Goal: Information Seeking & Learning: Learn about a topic

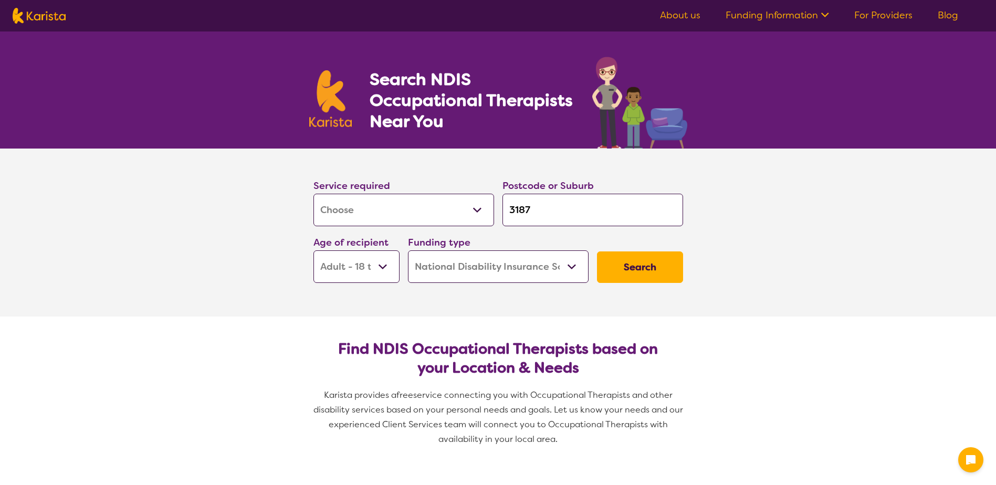
select select "[MEDICAL_DATA]"
select select "AD"
select select "NDIS"
select select "[MEDICAL_DATA]"
select select "AD"
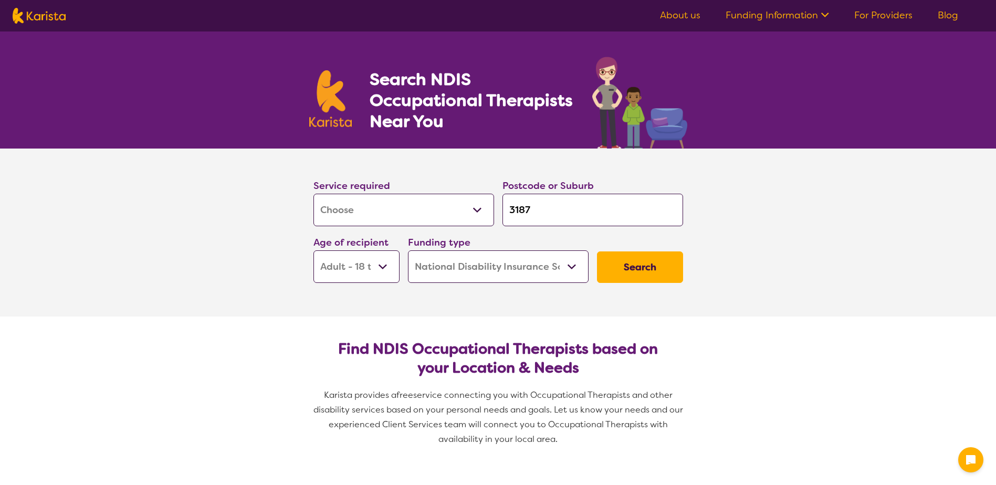
select select "NDIS"
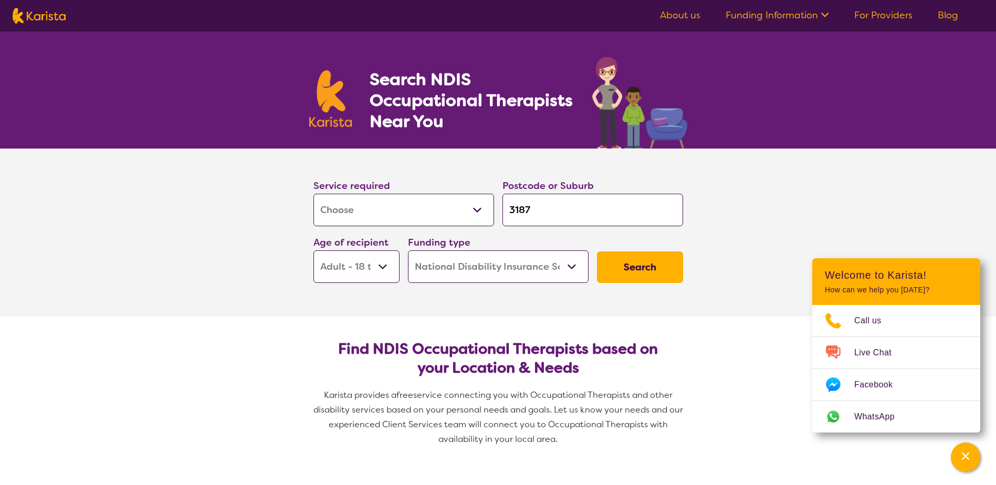
drag, startPoint x: 572, startPoint y: 212, endPoint x: 468, endPoint y: 211, distance: 104.5
click at [468, 211] on div "Service required Allied Health Assistant Assessment (ADHD or Autism) Behaviour …" at bounding box center [498, 230] width 378 height 113
type input "c"
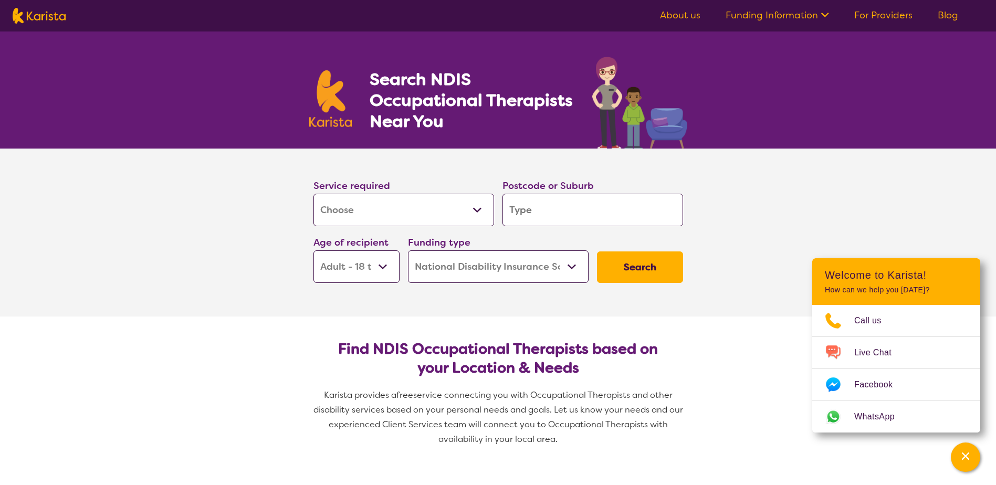
type input "c"
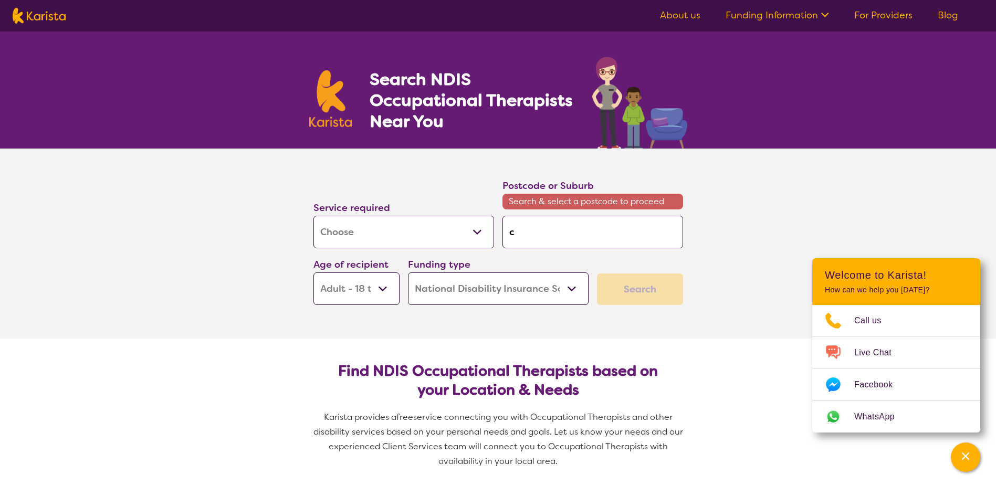
type input "ca"
type input "car"
type input "carl"
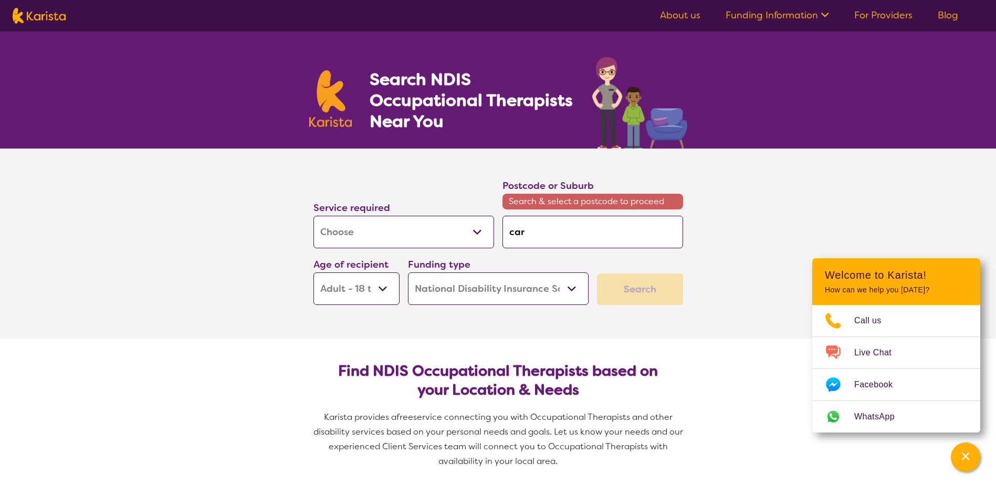
type input "carl"
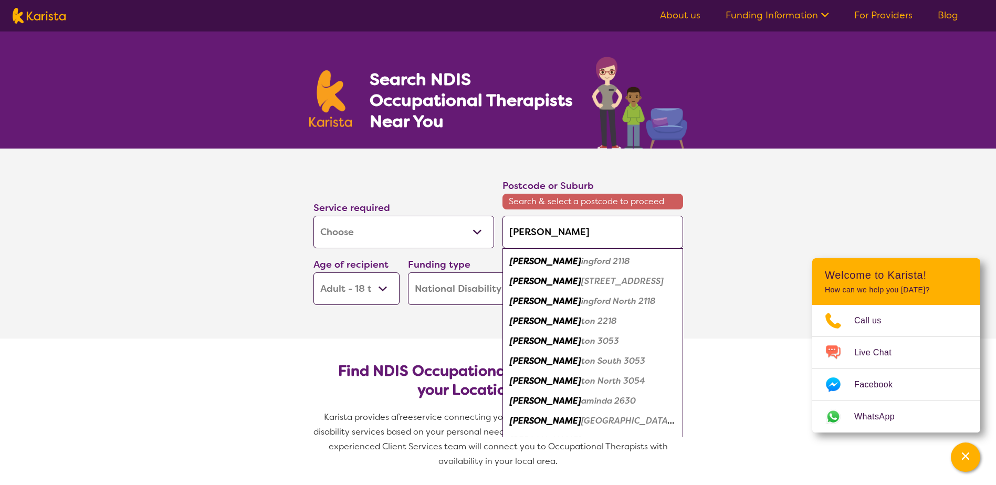
type input "car"
type input "ca"
type input "c"
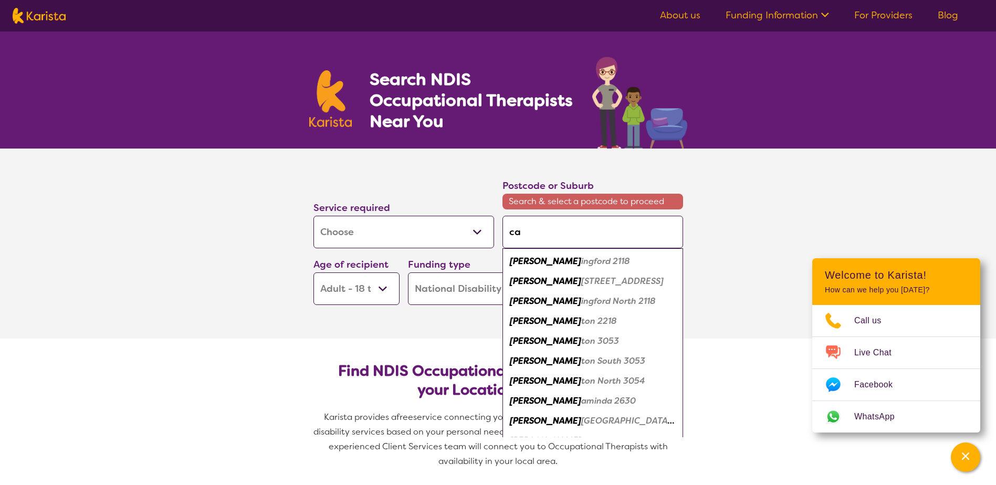
type input "c"
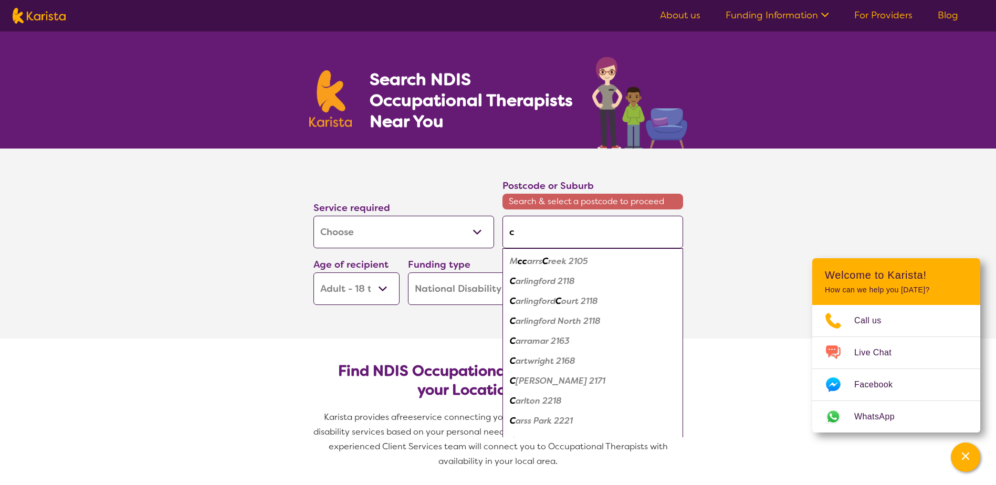
type input "ca"
type input "car"
type input "carl"
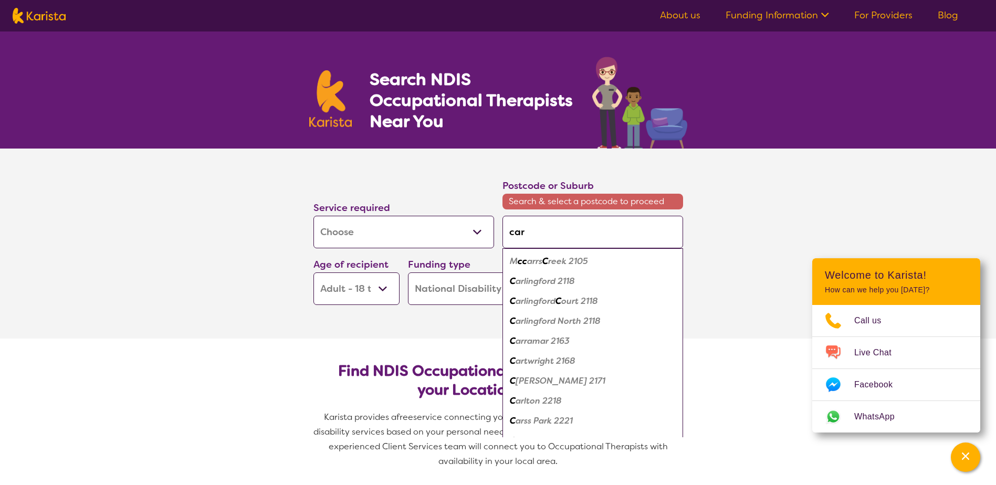
type input "carl"
type input "carlt"
type input "carlto"
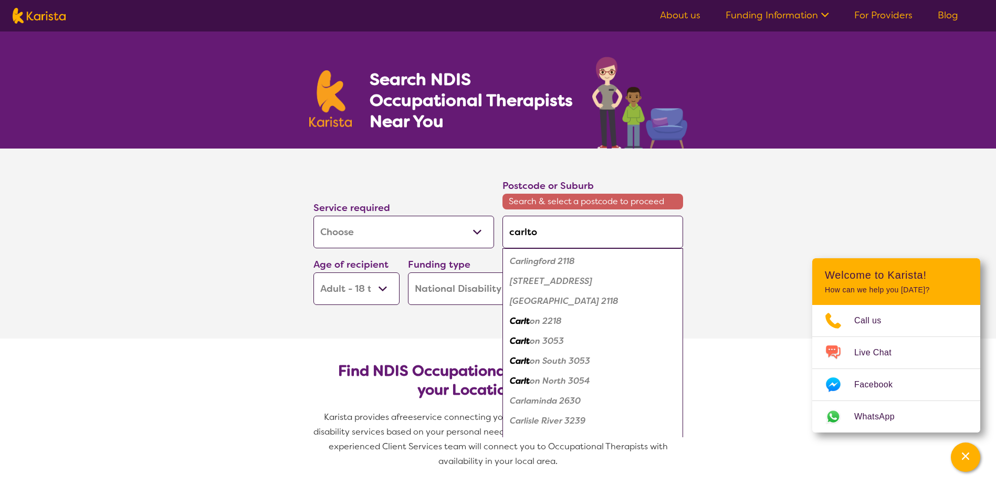
type input "carlton"
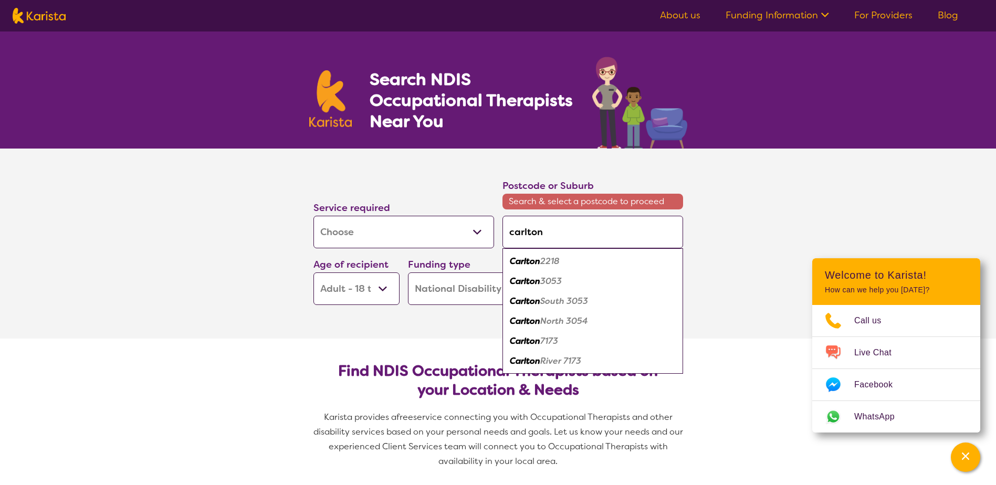
click at [568, 274] on div "Carlton 3053" at bounding box center [593, 281] width 170 height 20
type input "3053"
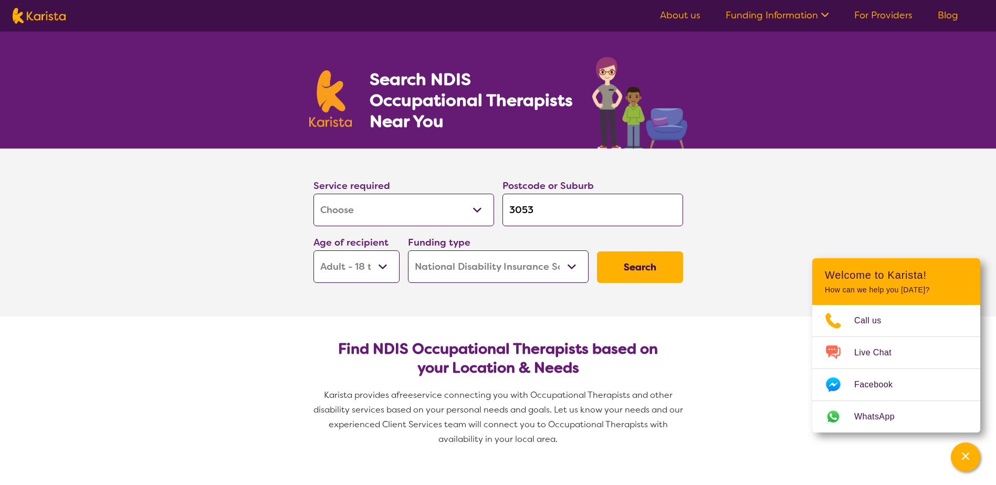
click at [639, 270] on button "Search" at bounding box center [640, 267] width 86 height 32
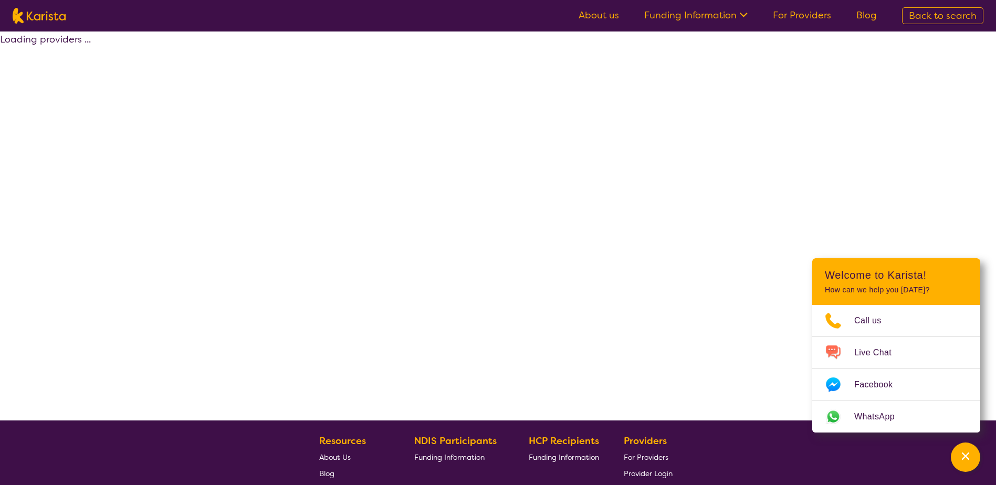
select select "by_score"
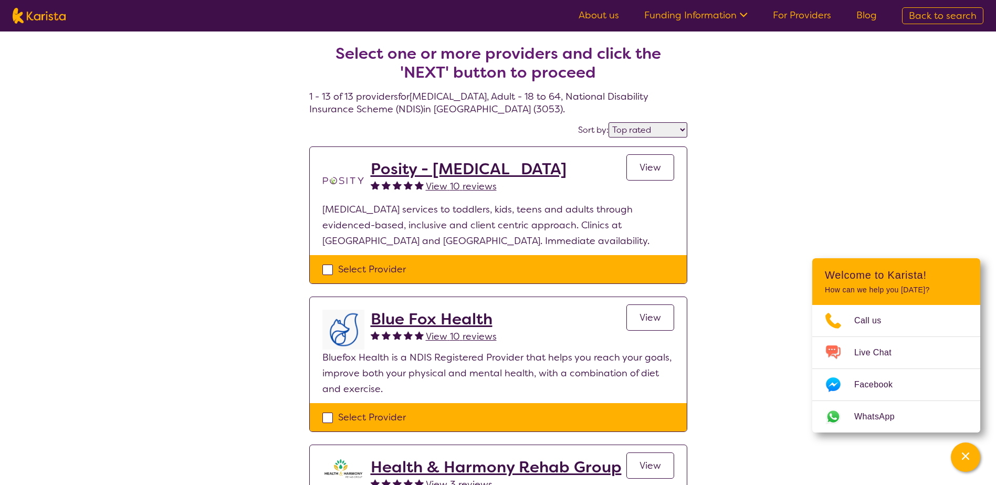
click at [817, 17] on link "For Providers" at bounding box center [802, 15] width 58 height 13
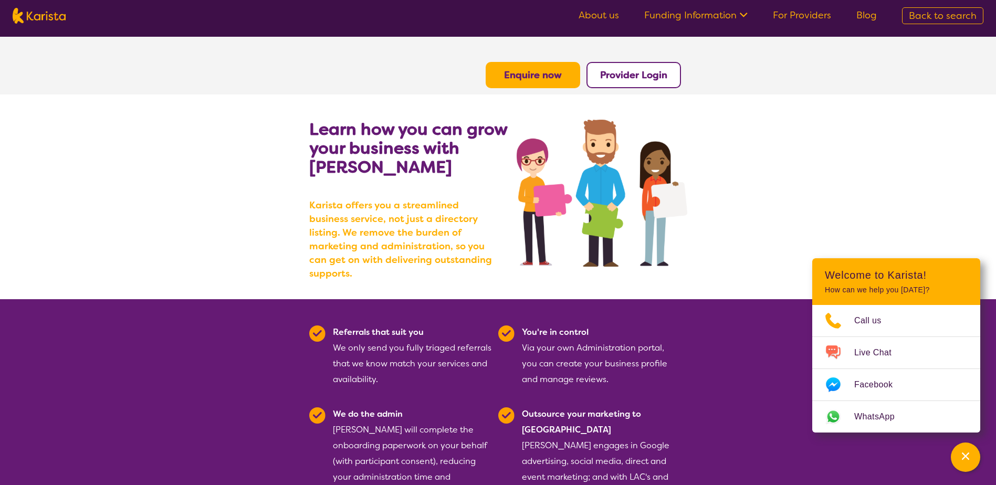
click at [700, 15] on link "Funding Information" at bounding box center [695, 15] width 103 height 13
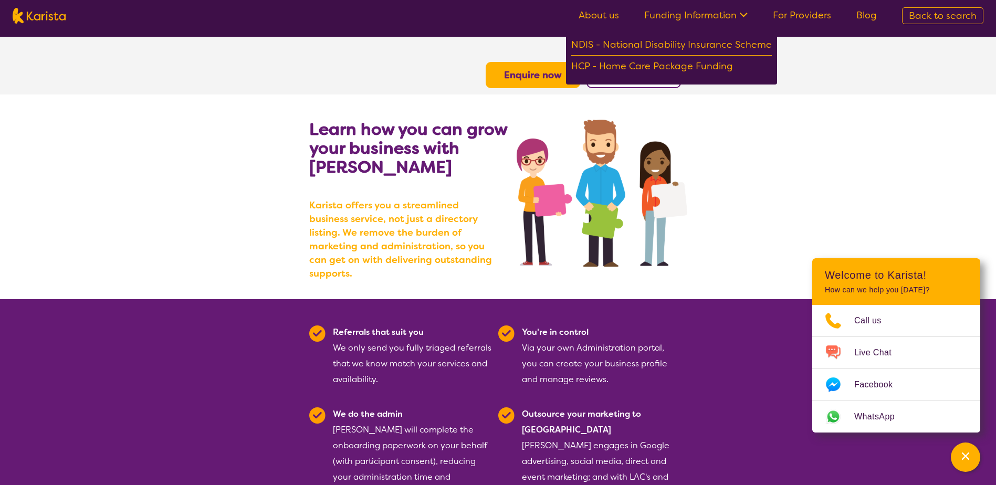
click at [917, 12] on span "Back to search" at bounding box center [943, 15] width 68 height 13
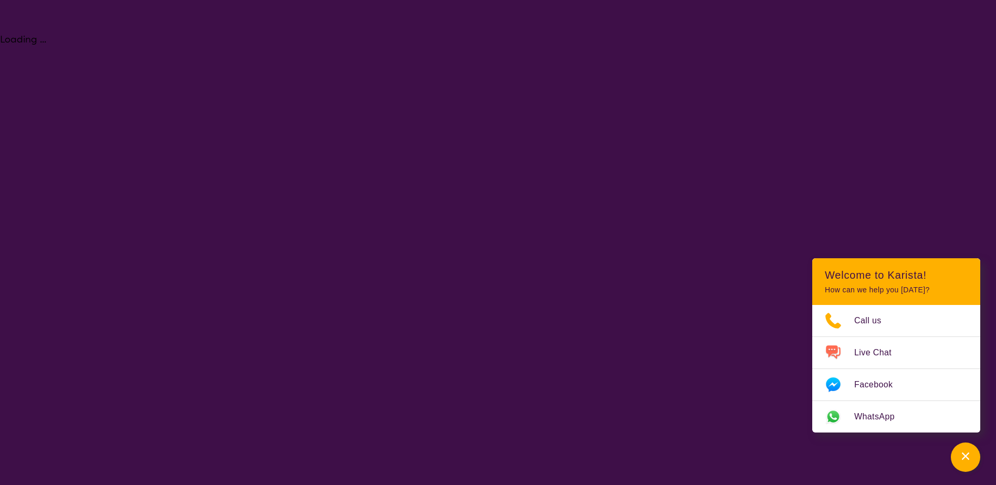
select select "[MEDICAL_DATA]"
select select "AD"
select select "NDIS"
select select "[MEDICAL_DATA]"
select select "AD"
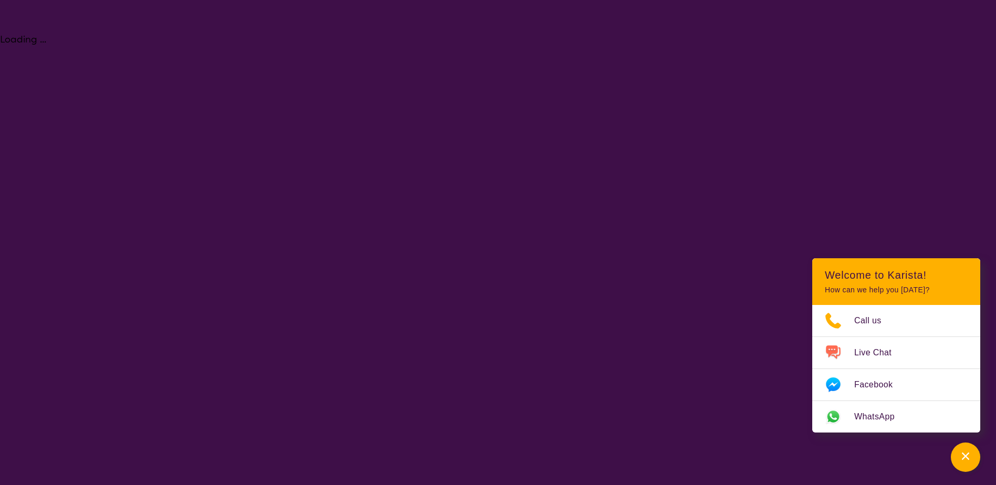
select select "NDIS"
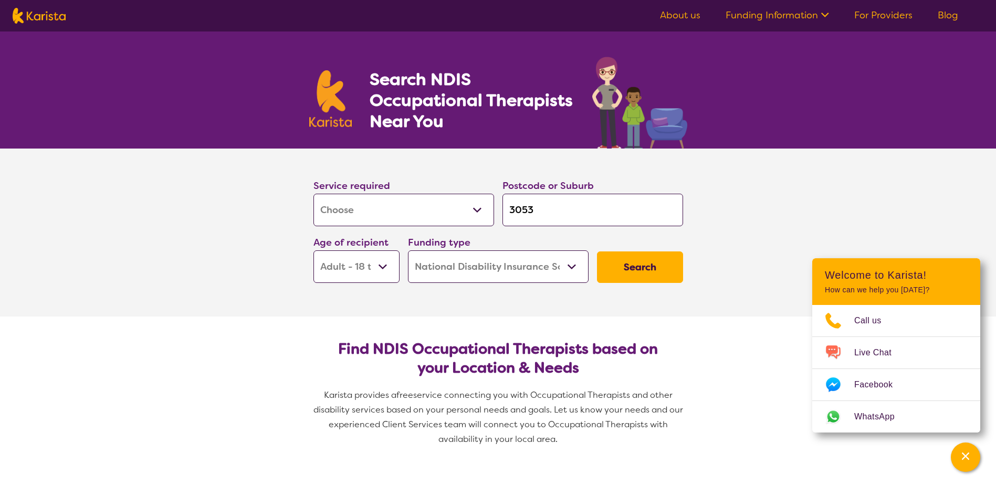
drag, startPoint x: 541, startPoint y: 200, endPoint x: 448, endPoint y: 201, distance: 92.9
click at [448, 201] on div "Service required Allied Health Assistant Assessment ([MEDICAL_DATA] or [MEDICAL…" at bounding box center [498, 230] width 378 height 113
type input "s"
type input "st"
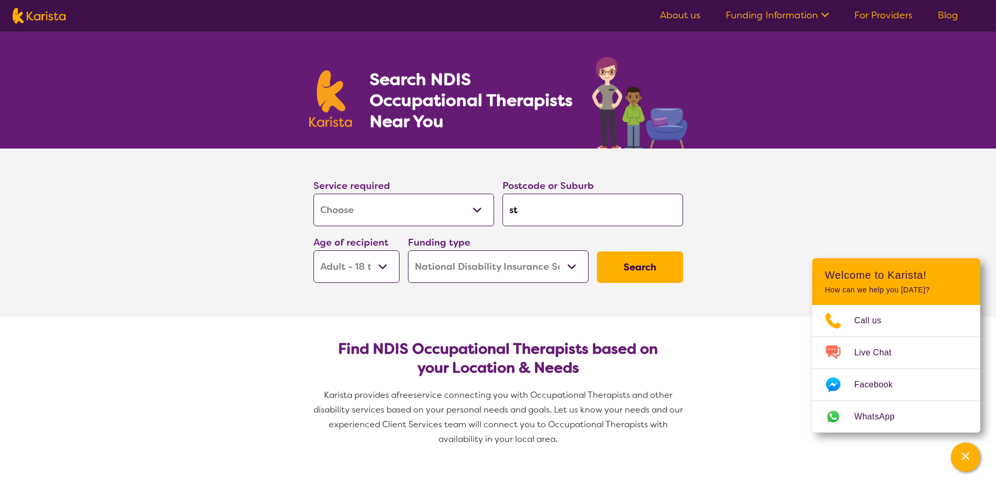
type input "st"
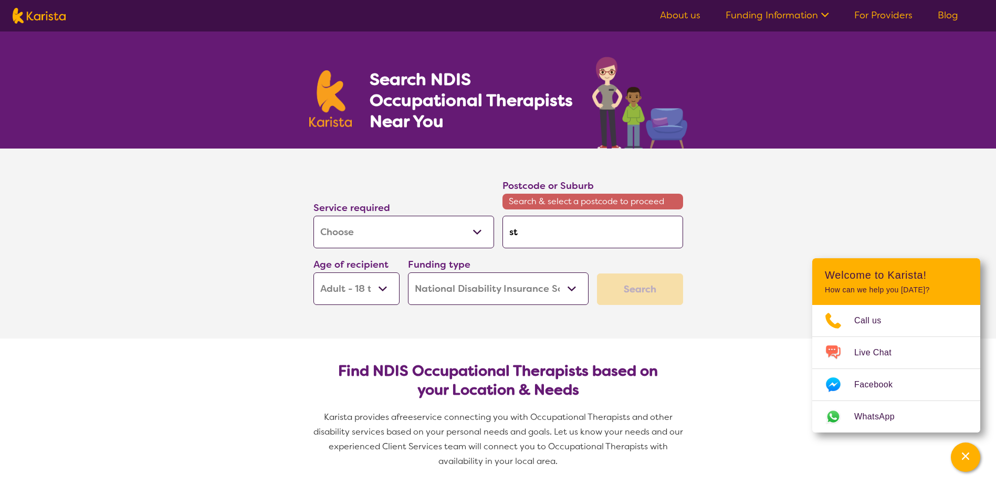
type input "st"
type input "st k"
type input "st ki"
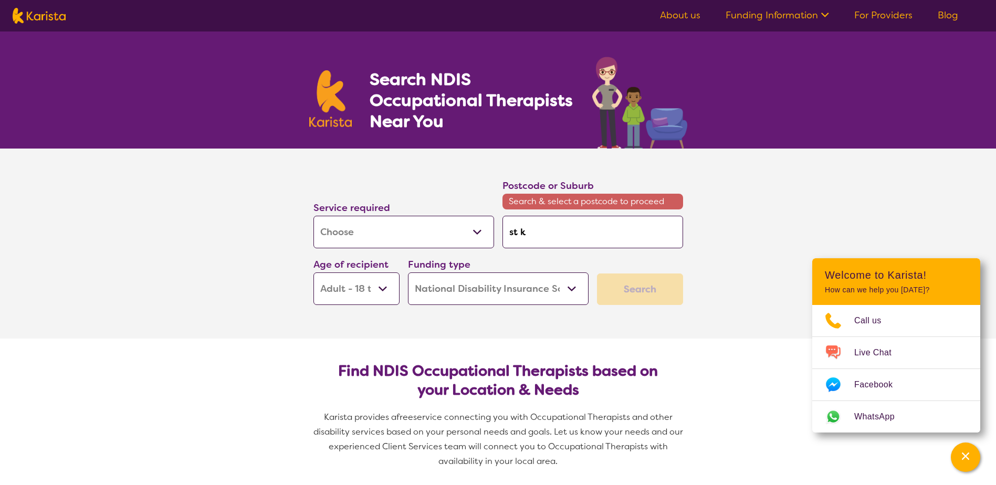
type input "st ki"
type input "st kil"
type input "st kild"
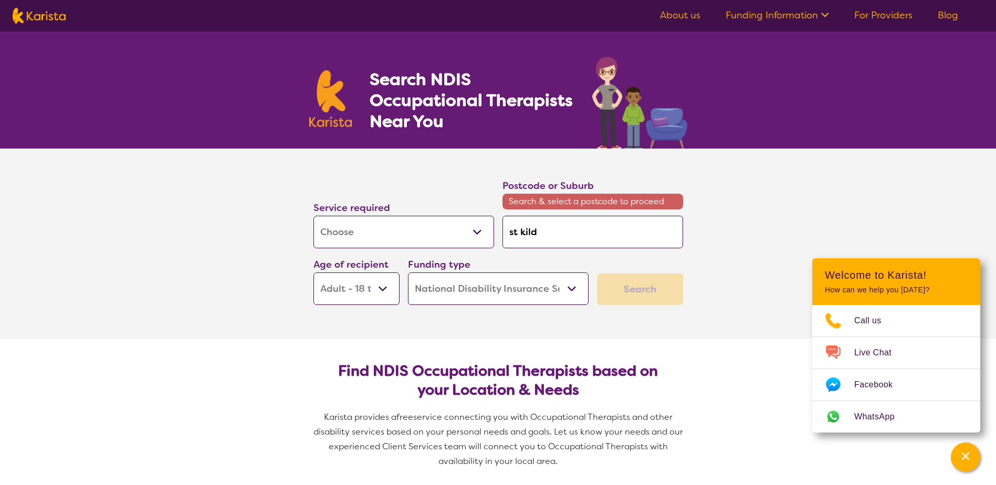
type input "st kilda"
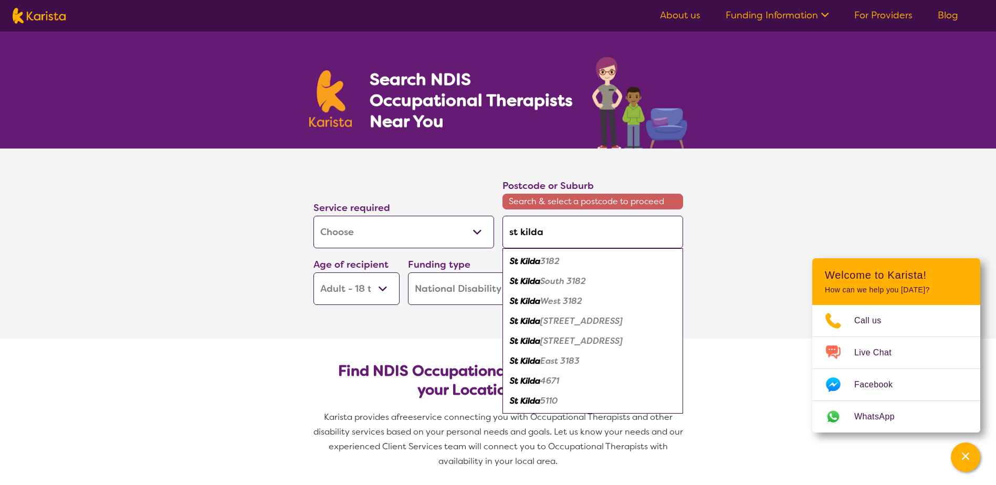
click at [560, 259] on em "3182" at bounding box center [549, 261] width 19 height 11
type input "3182"
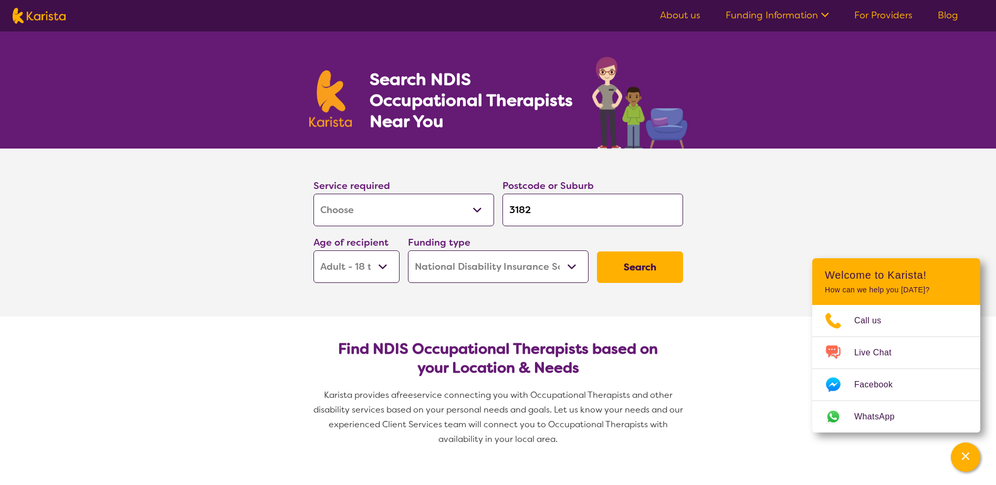
click at [521, 276] on select "Home Care Package (HCP) National Disability Insurance Scheme (NDIS) I don't know" at bounding box center [498, 266] width 181 height 33
click at [408, 250] on select "Home Care Package (HCP) National Disability Insurance Scheme (NDIS) I don't know" at bounding box center [498, 266] width 181 height 33
click at [378, 266] on select "Early Childhood - 0 to 9 Child - 10 to 11 Adolescent - 12 to 17 Adult - 18 to 6…" at bounding box center [356, 266] width 86 height 33
click at [313, 250] on select "Early Childhood - 0 to 9 Child - 10 to 11 Adolescent - 12 to 17 Adult - 18 to 6…" at bounding box center [356, 266] width 86 height 33
click at [637, 272] on button "Search" at bounding box center [640, 267] width 86 height 32
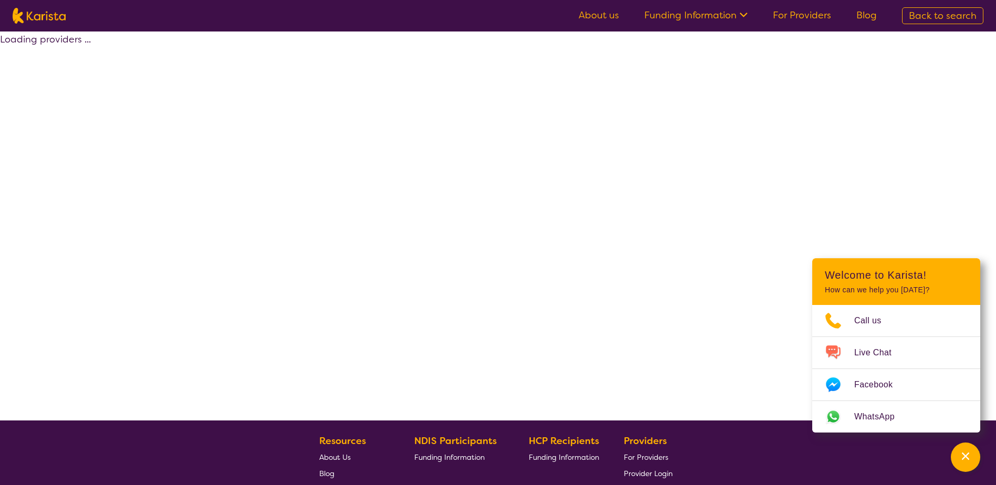
select select "by_score"
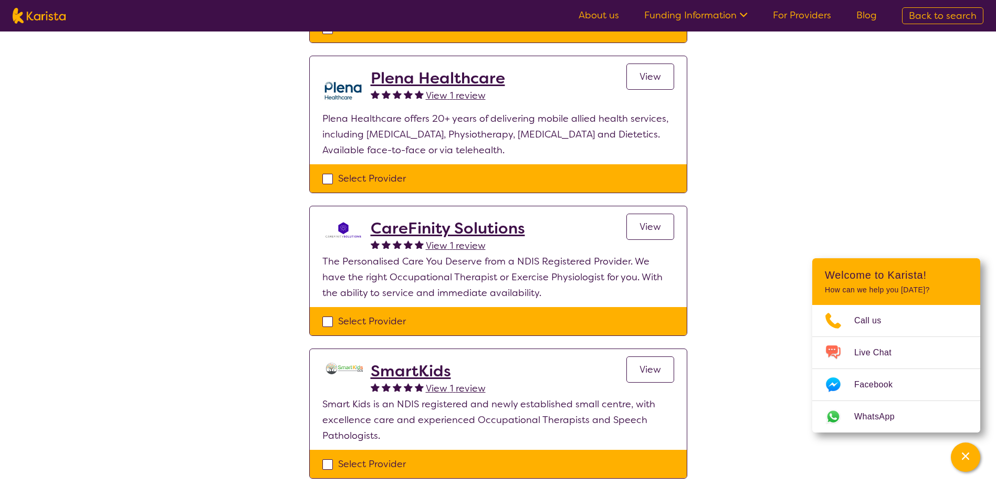
scroll to position [945, 0]
